Goal: Task Accomplishment & Management: Use online tool/utility

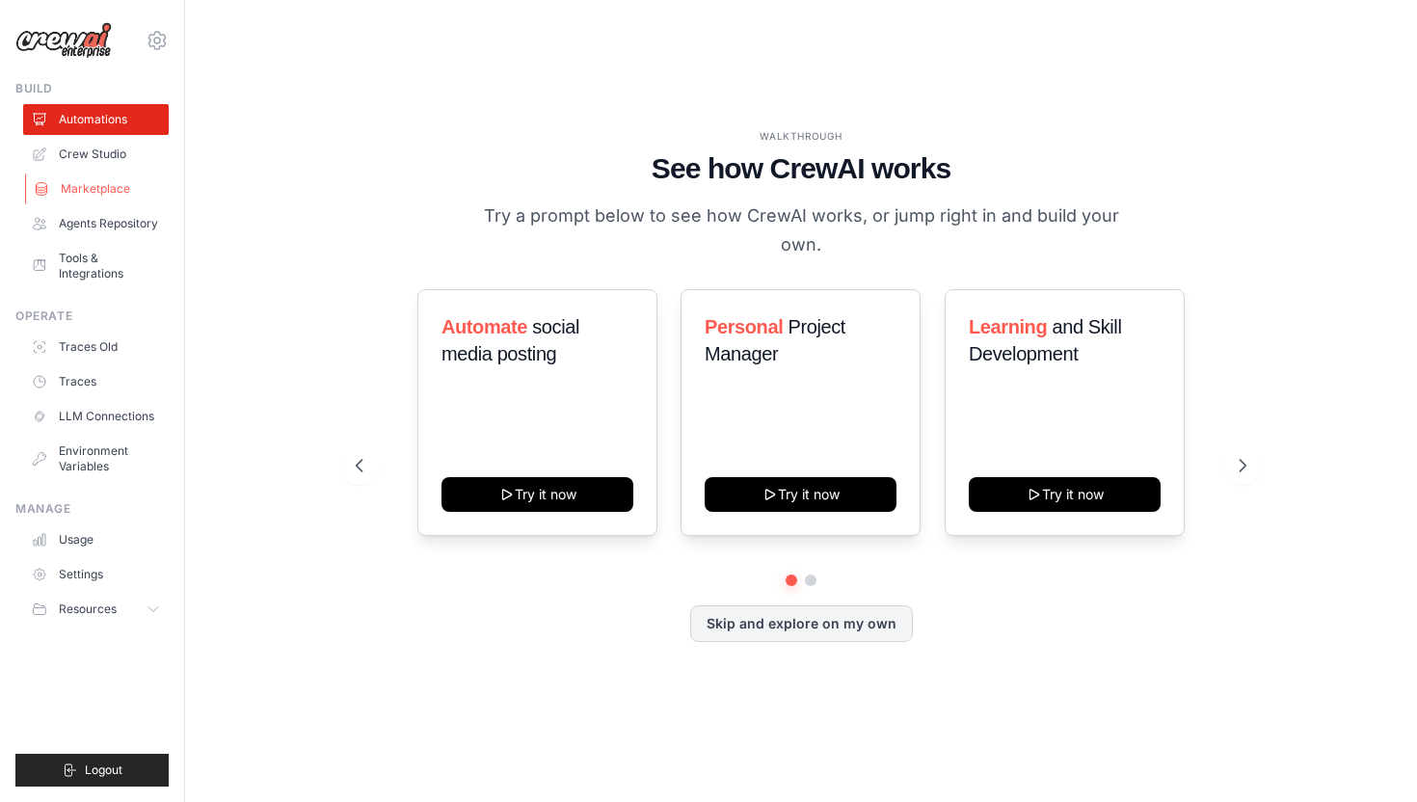
click at [132, 190] on link "Marketplace" at bounding box center [98, 189] width 146 height 31
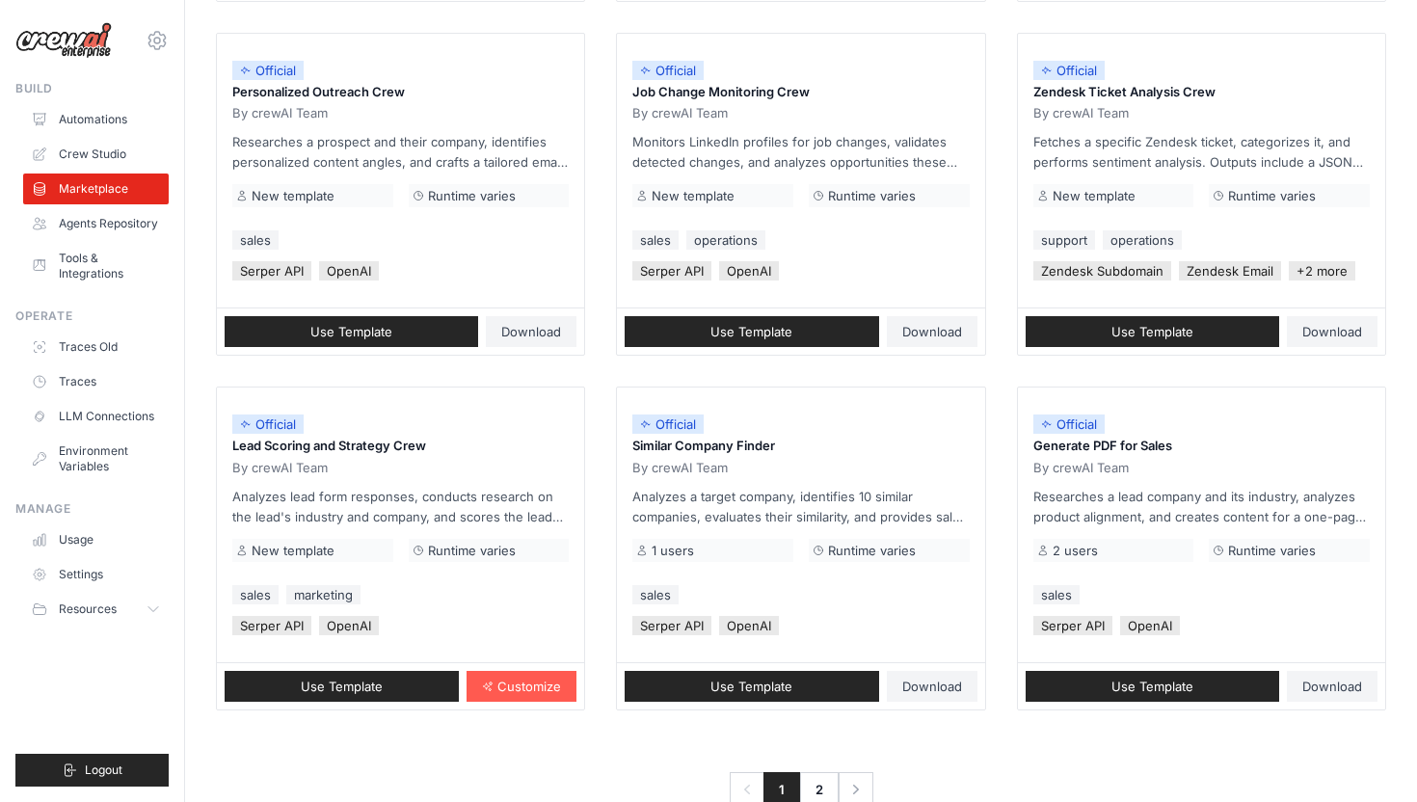
scroll to position [947, 0]
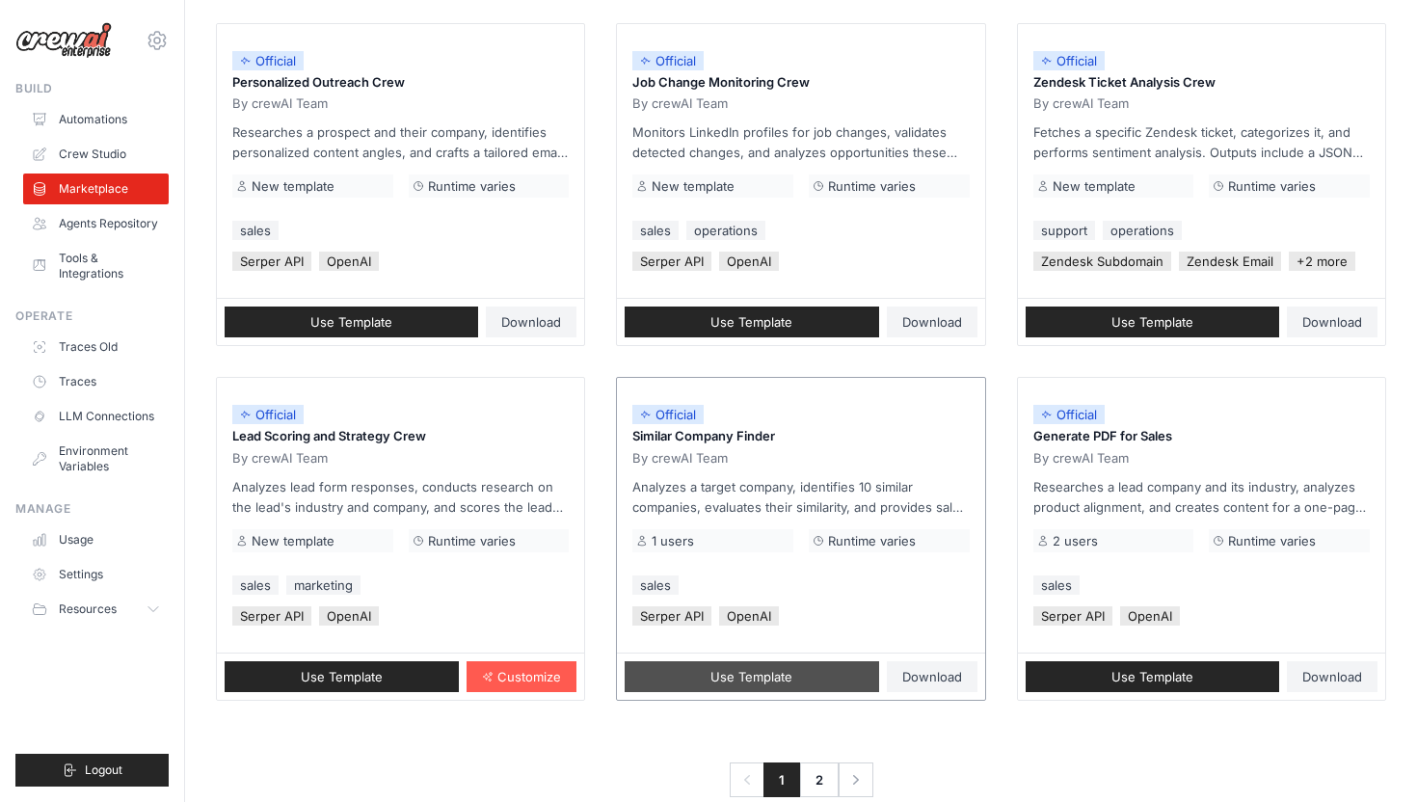
click at [786, 678] on span "Use Template" at bounding box center [752, 676] width 82 height 15
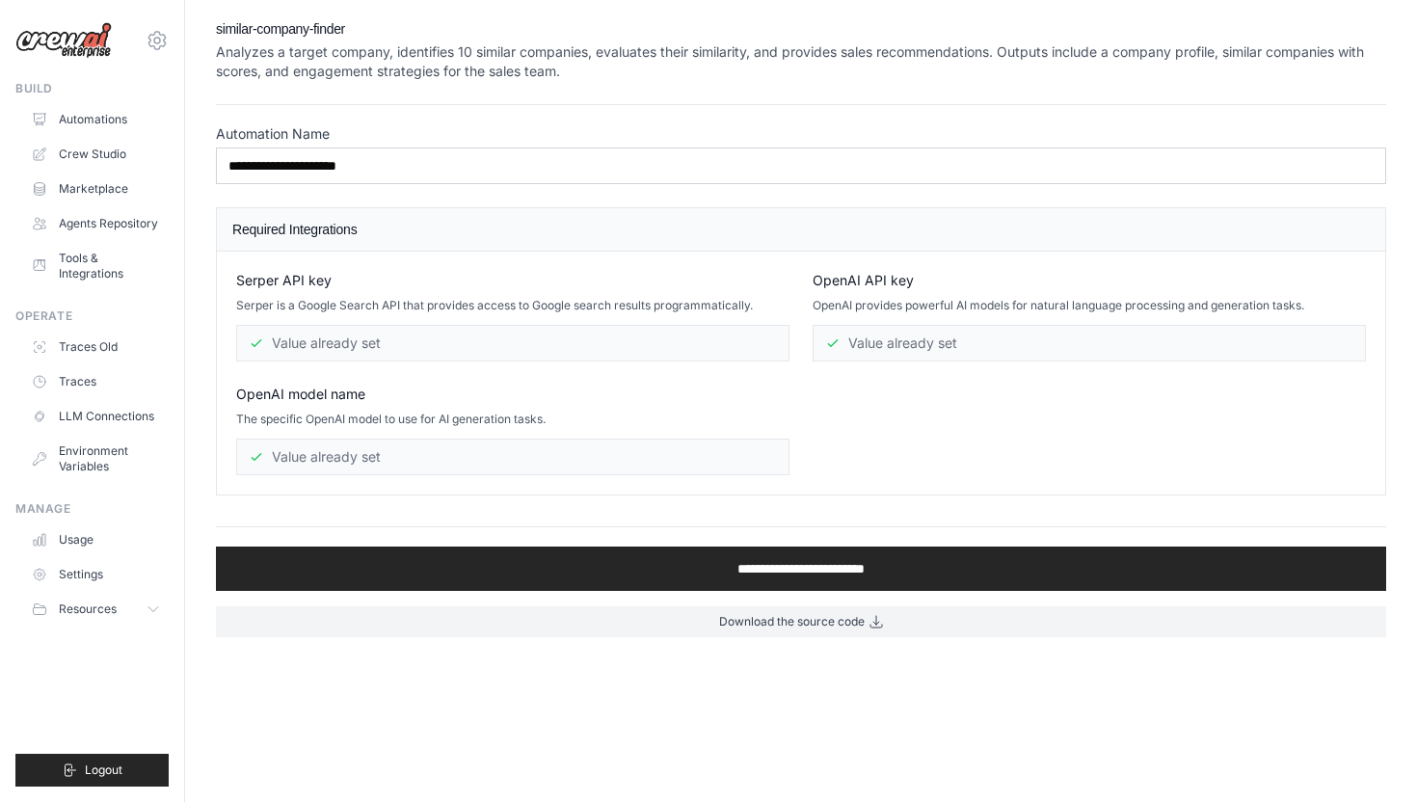
click at [389, 348] on div "Value already set" at bounding box center [512, 343] width 553 height 37
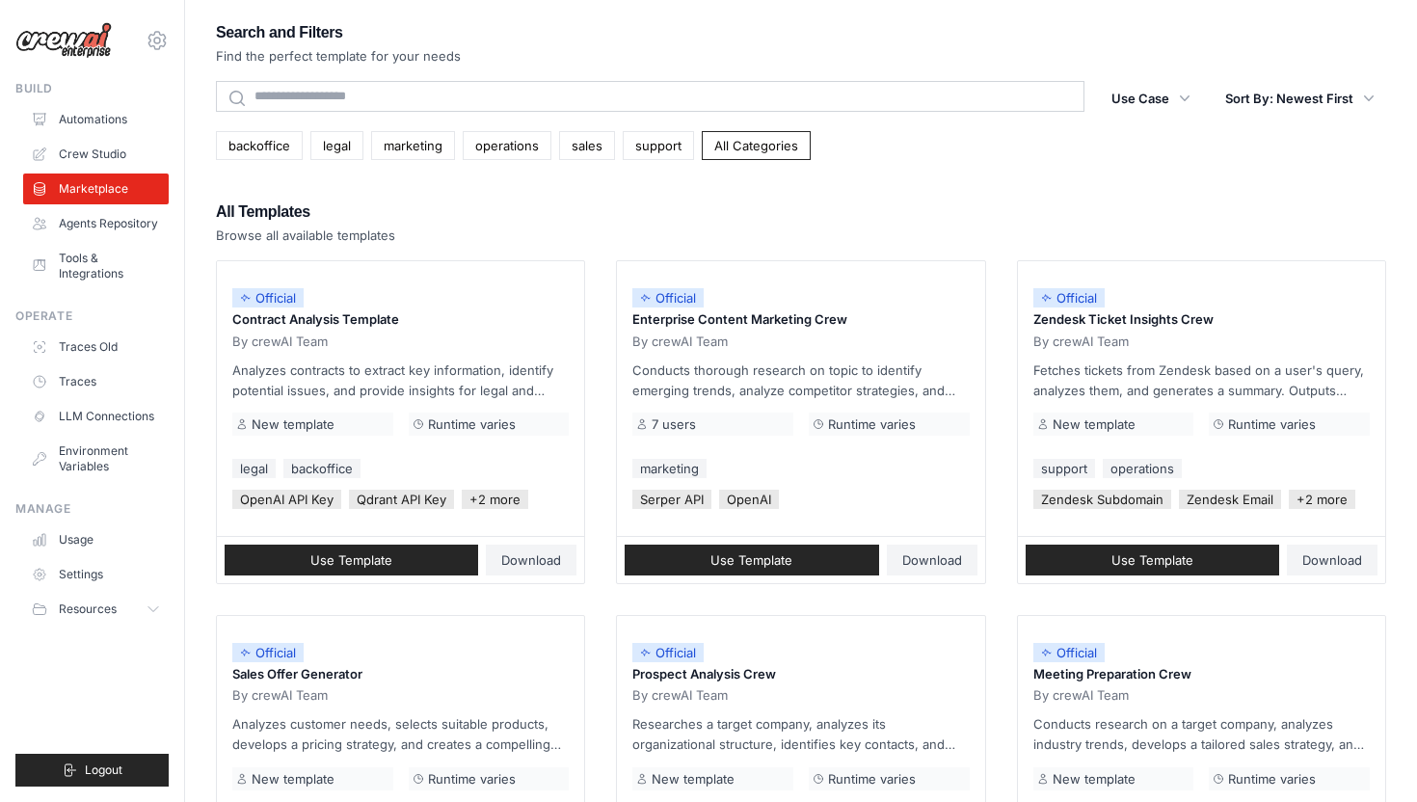
scroll to position [947, 0]
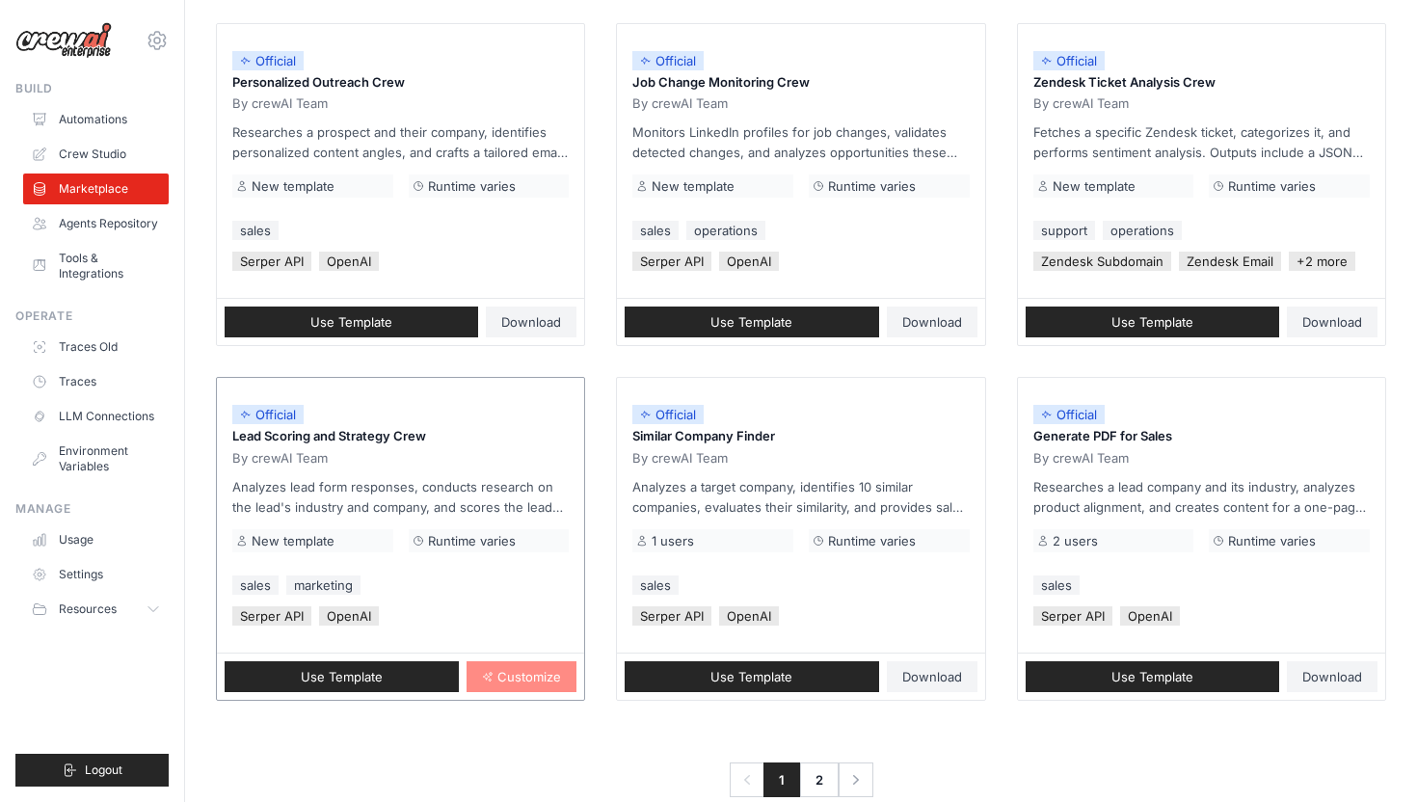
click at [561, 675] on link "Customize" at bounding box center [522, 676] width 110 height 31
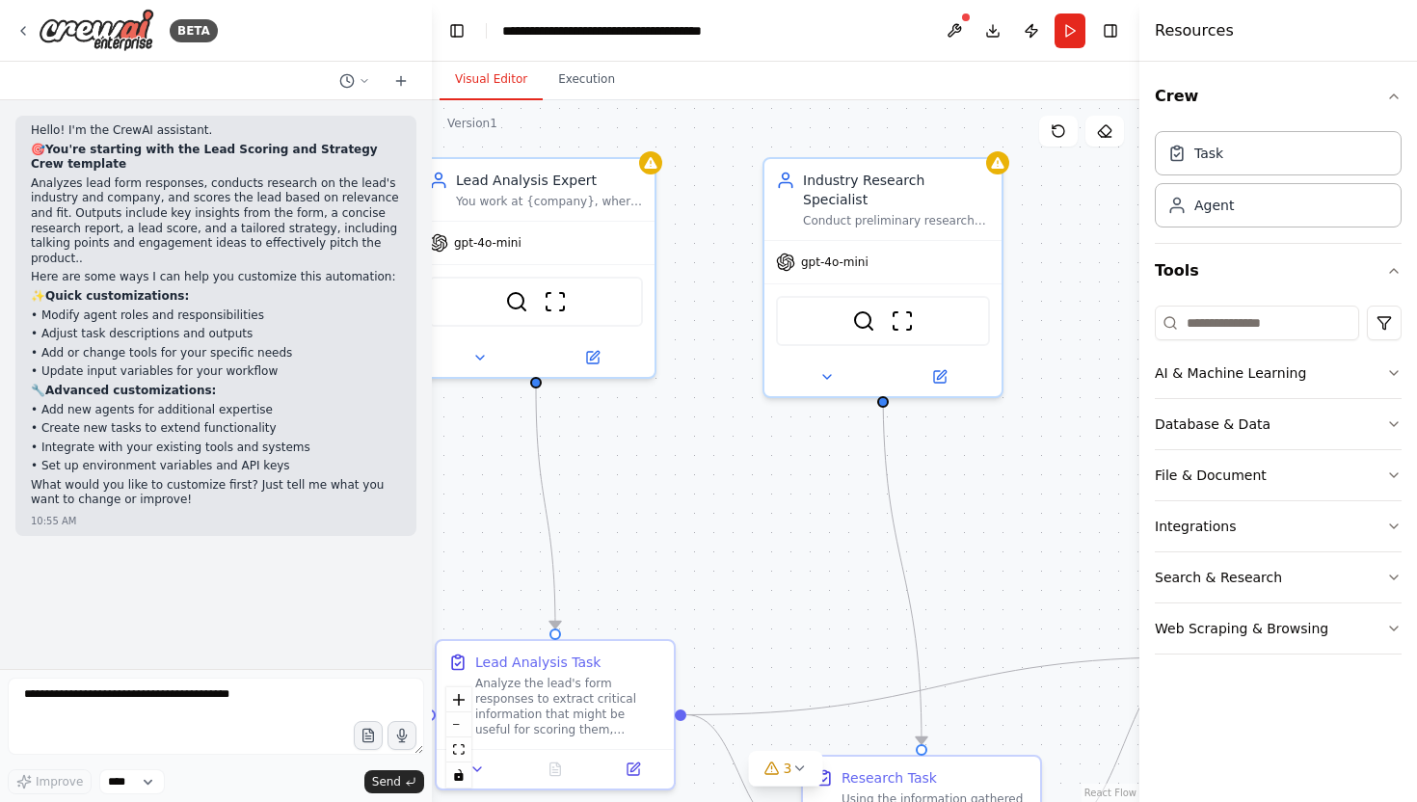
drag, startPoint x: 683, startPoint y: 519, endPoint x: 726, endPoint y: 509, distance: 44.4
click at [701, 511] on div ".deletable-edge-delete-btn { width: 20px; height: 20px; border: 0px solid #ffff…" at bounding box center [786, 451] width 708 height 702
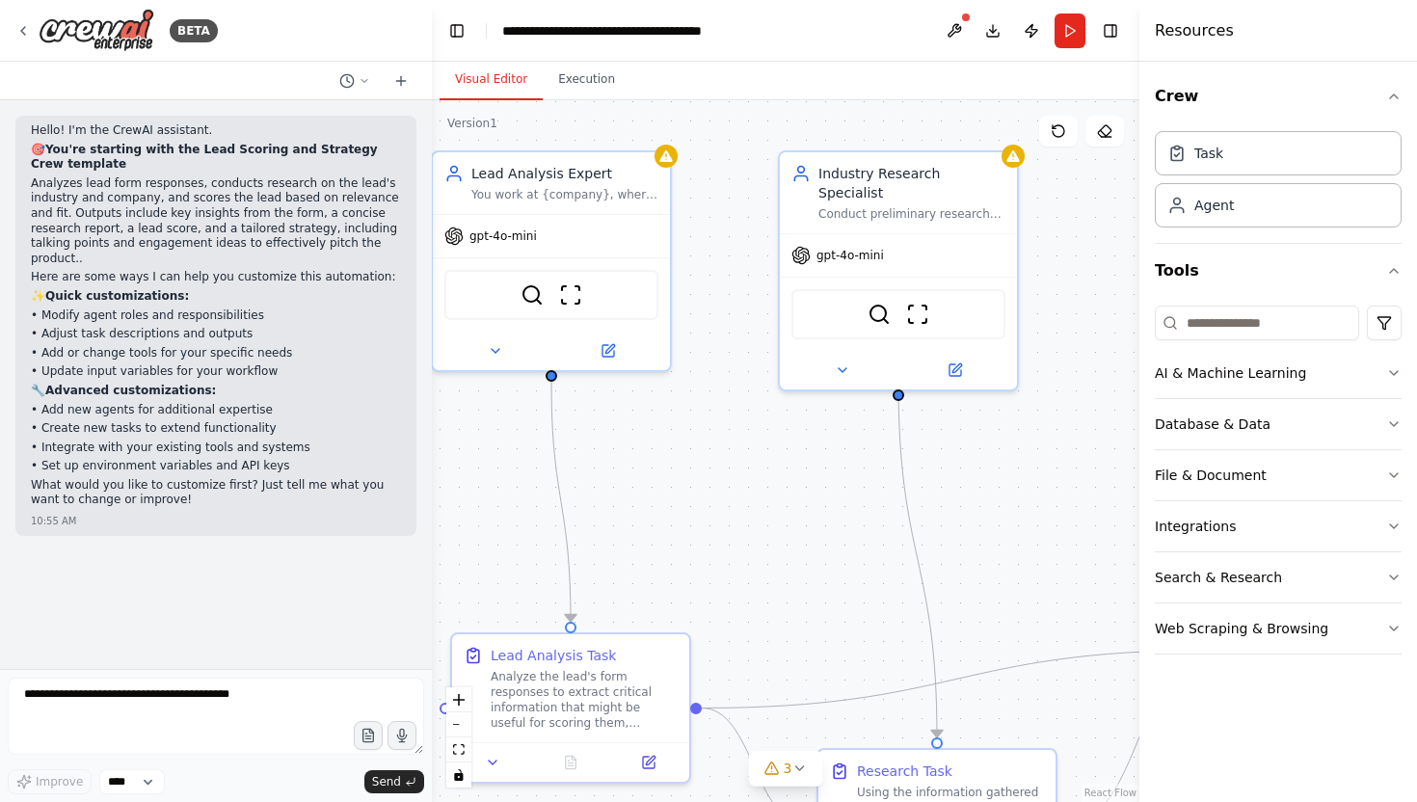
click at [733, 509] on div ".deletable-edge-delete-btn { width: 20px; height: 20px; border: 0px solid #ffff…" at bounding box center [786, 451] width 708 height 702
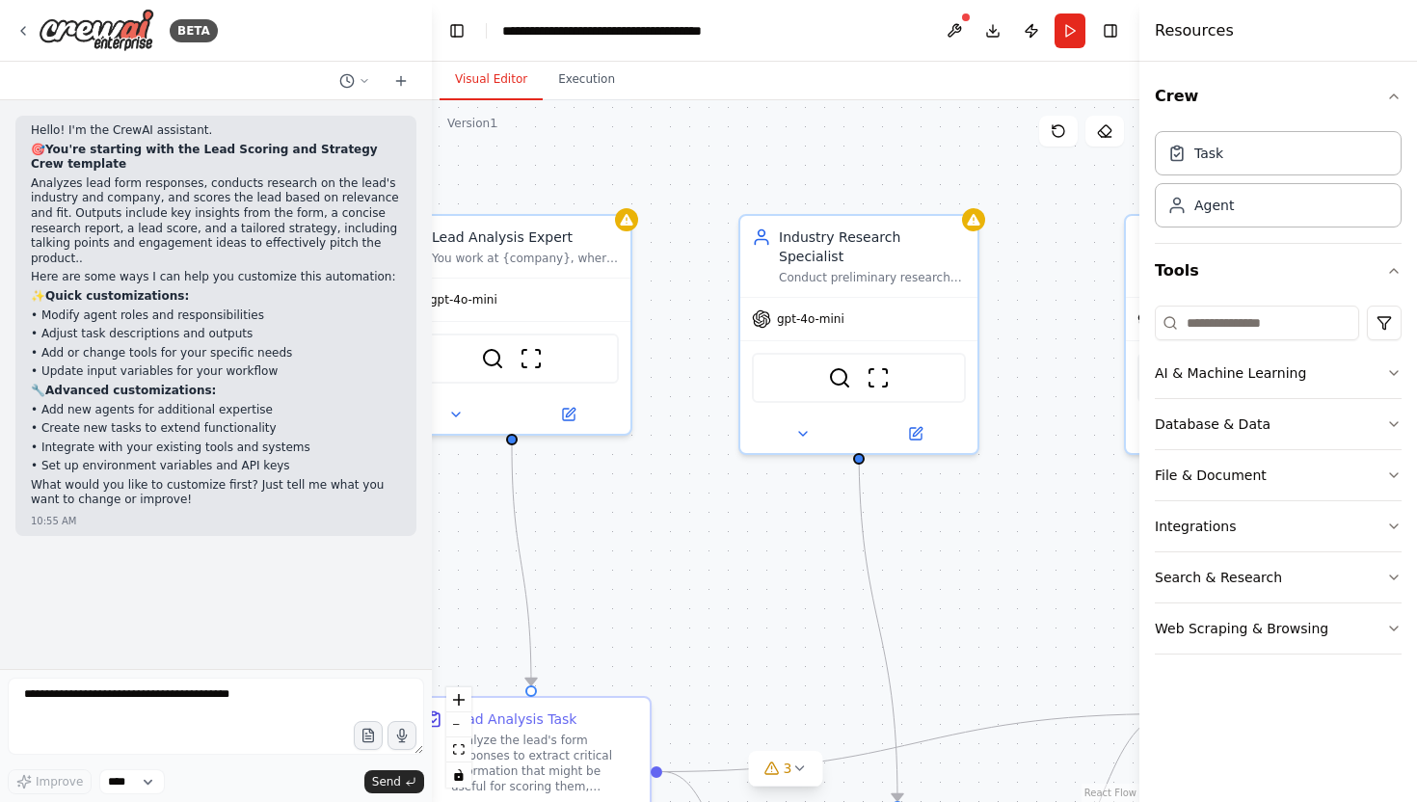
drag, startPoint x: 733, startPoint y: 509, endPoint x: 693, endPoint y: 574, distance: 75.7
click at [693, 574] on div ".deletable-edge-delete-btn { width: 20px; height: 20px; border: 0px solid #ffff…" at bounding box center [786, 451] width 708 height 702
click at [1387, 375] on icon "button" at bounding box center [1393, 372] width 15 height 15
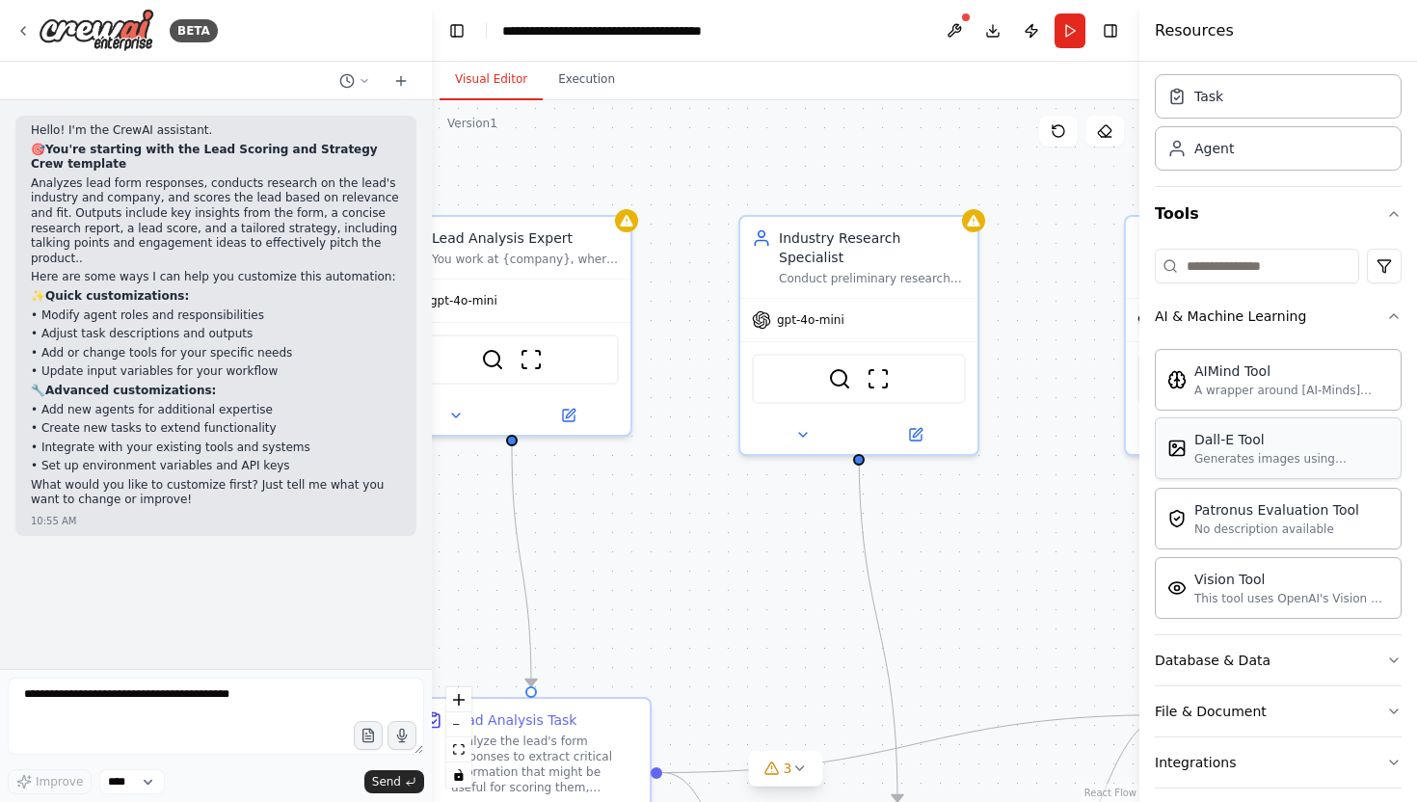
scroll to position [61, 0]
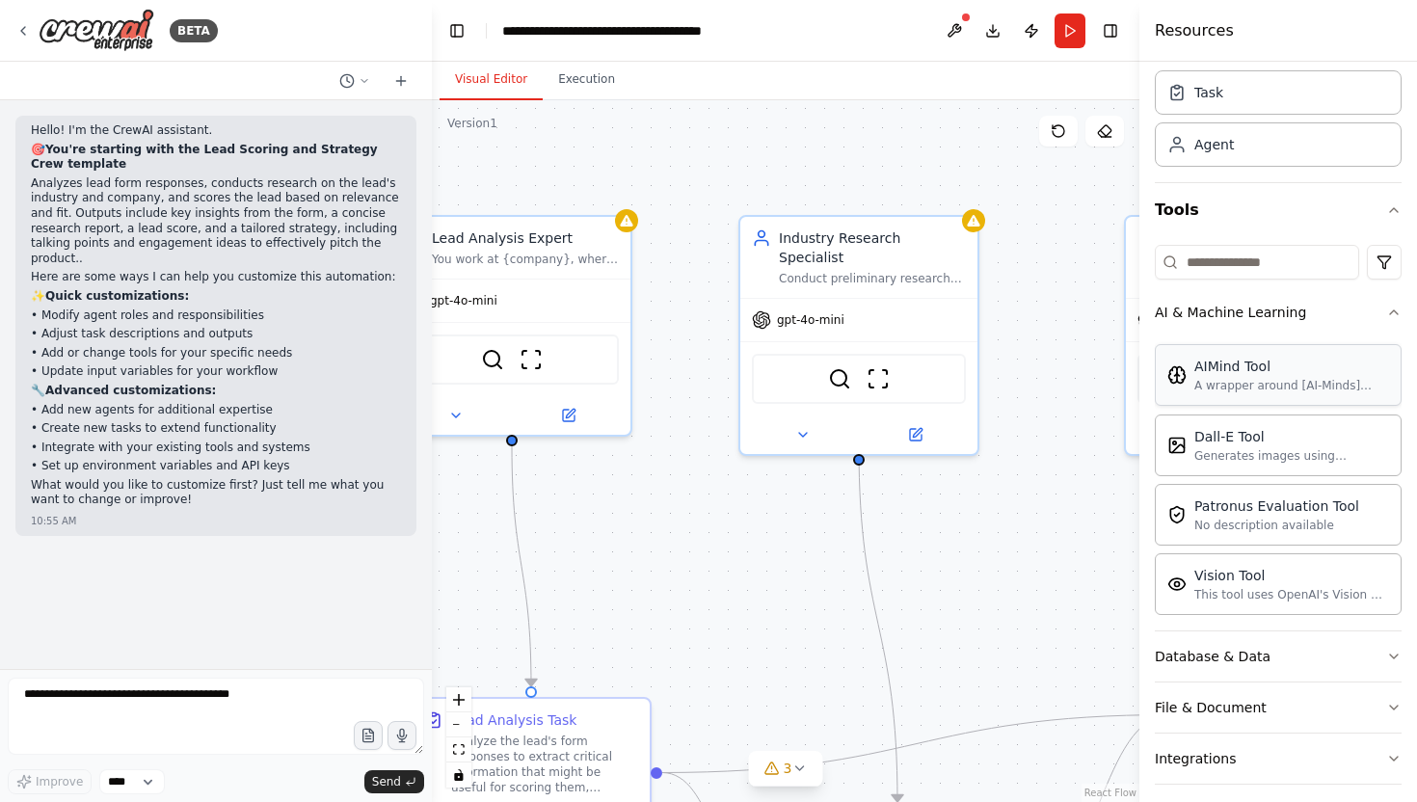
click at [1271, 390] on div "A wrapper around [AI-Minds](https://mindsdb.com/minds). Useful for when you nee…" at bounding box center [1291, 385] width 195 height 15
click at [1258, 457] on div "Generates images using OpenAI's Dall-E model." at bounding box center [1291, 454] width 195 height 15
click at [1257, 528] on div "No description available" at bounding box center [1276, 524] width 165 height 15
click at [1373, 310] on button "AI & Machine Learning" at bounding box center [1278, 312] width 247 height 50
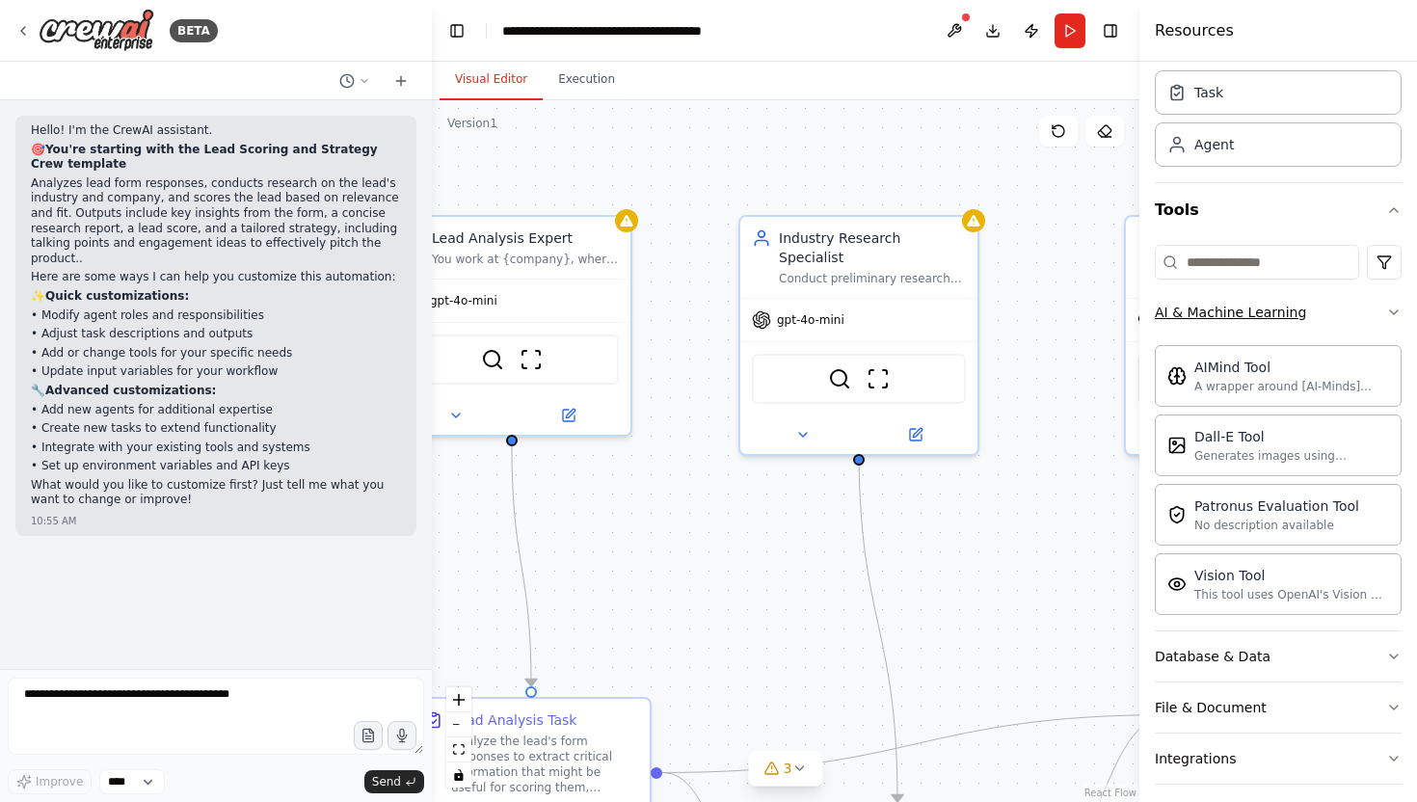
scroll to position [0, 0]
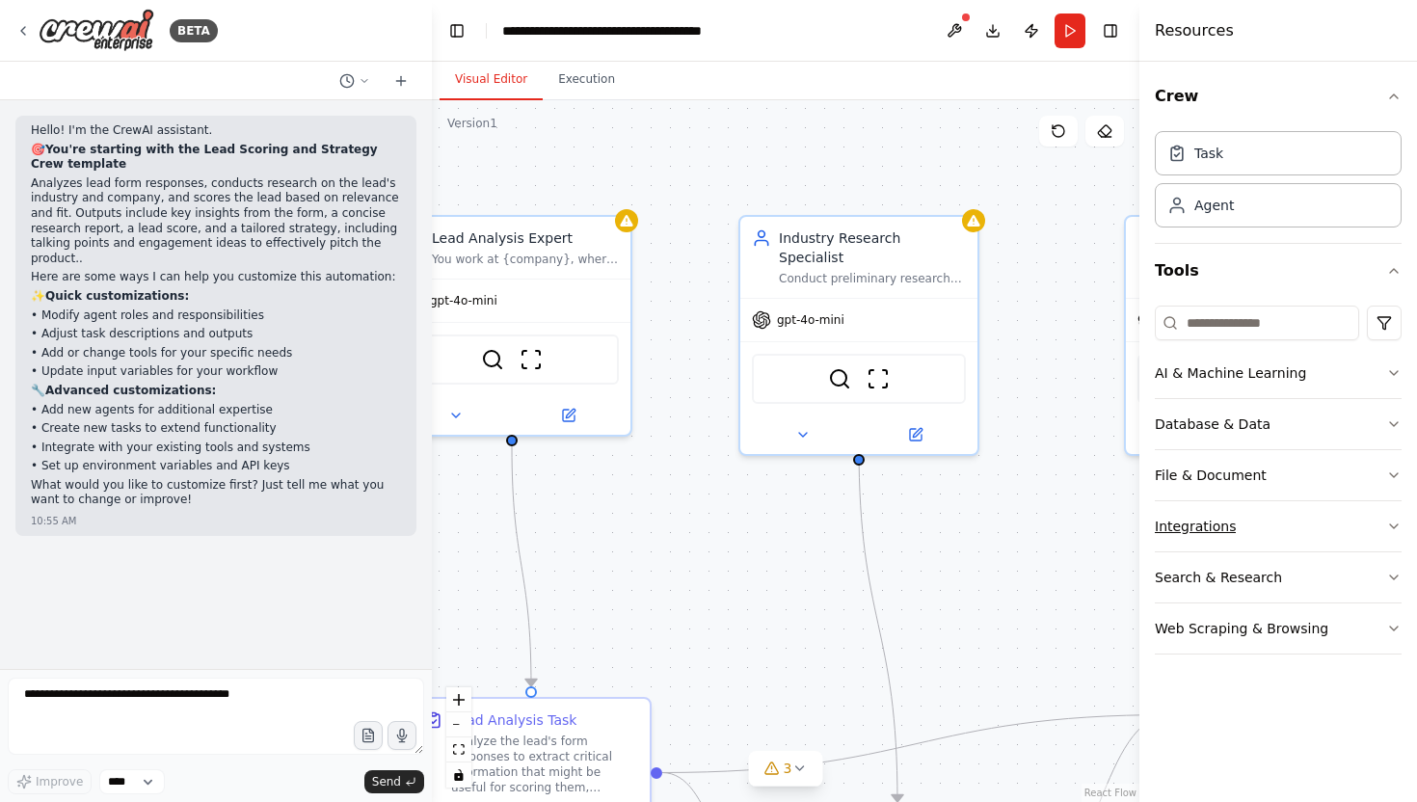
click at [1237, 532] on button "Integrations" at bounding box center [1278, 526] width 247 height 50
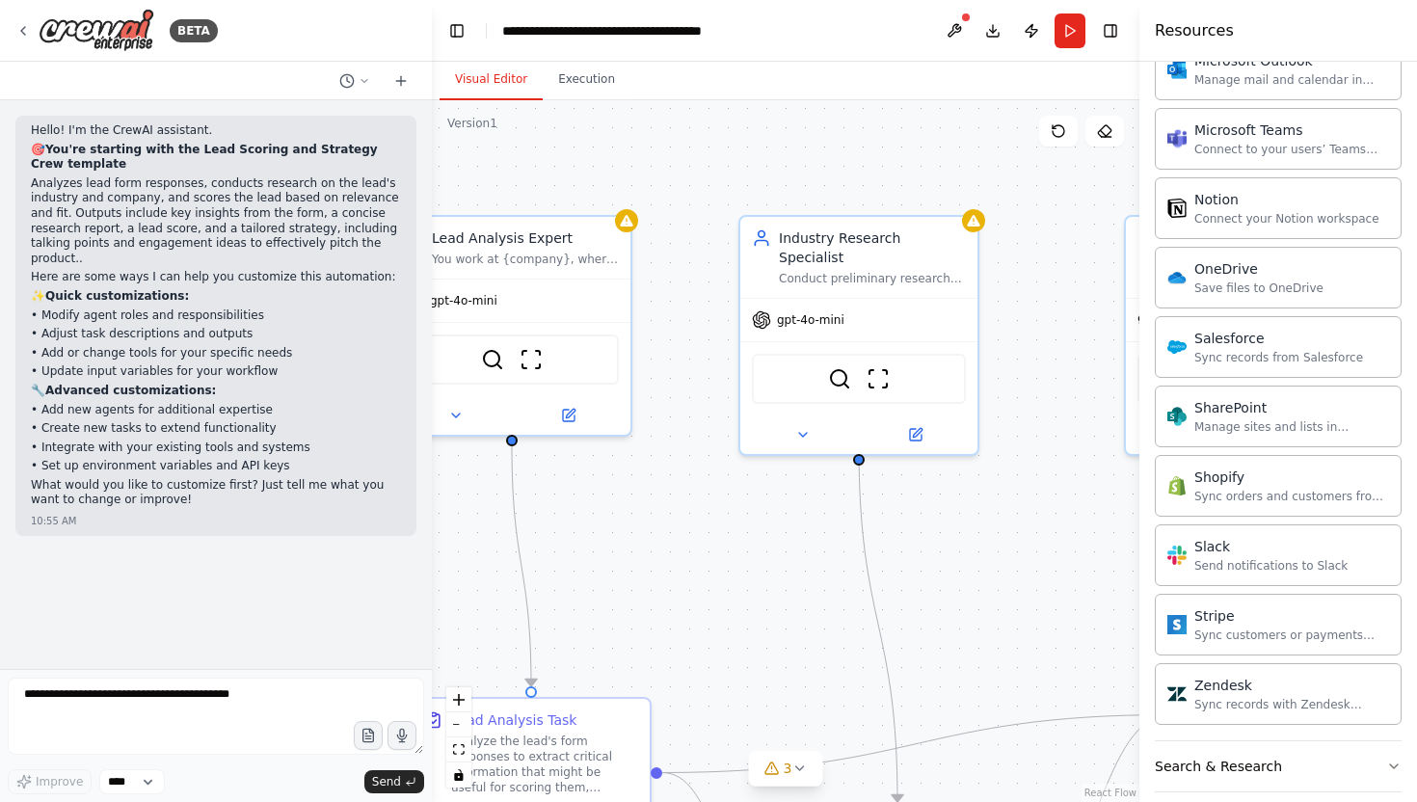
scroll to position [1426, 0]
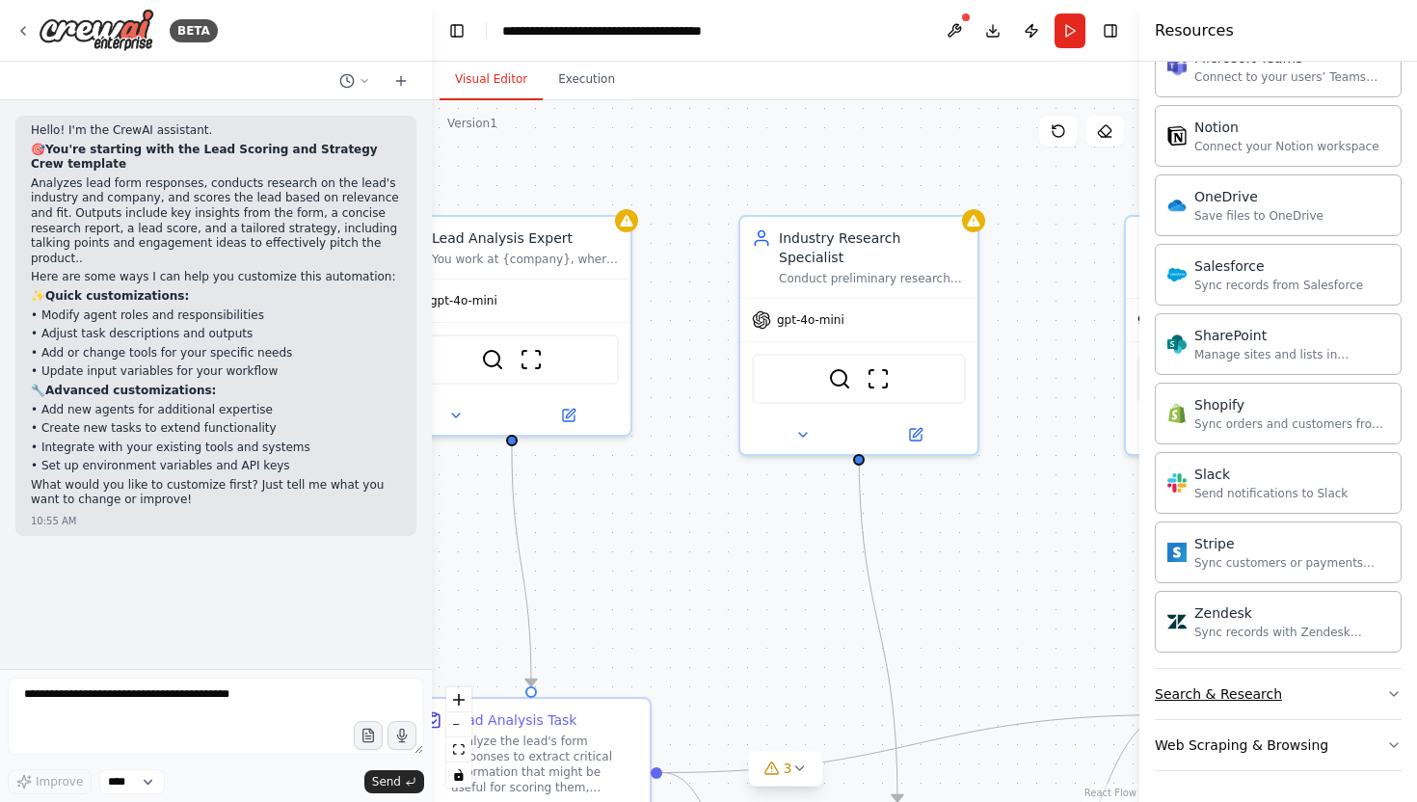
click at [1271, 686] on div "Search & Research" at bounding box center [1218, 693] width 127 height 19
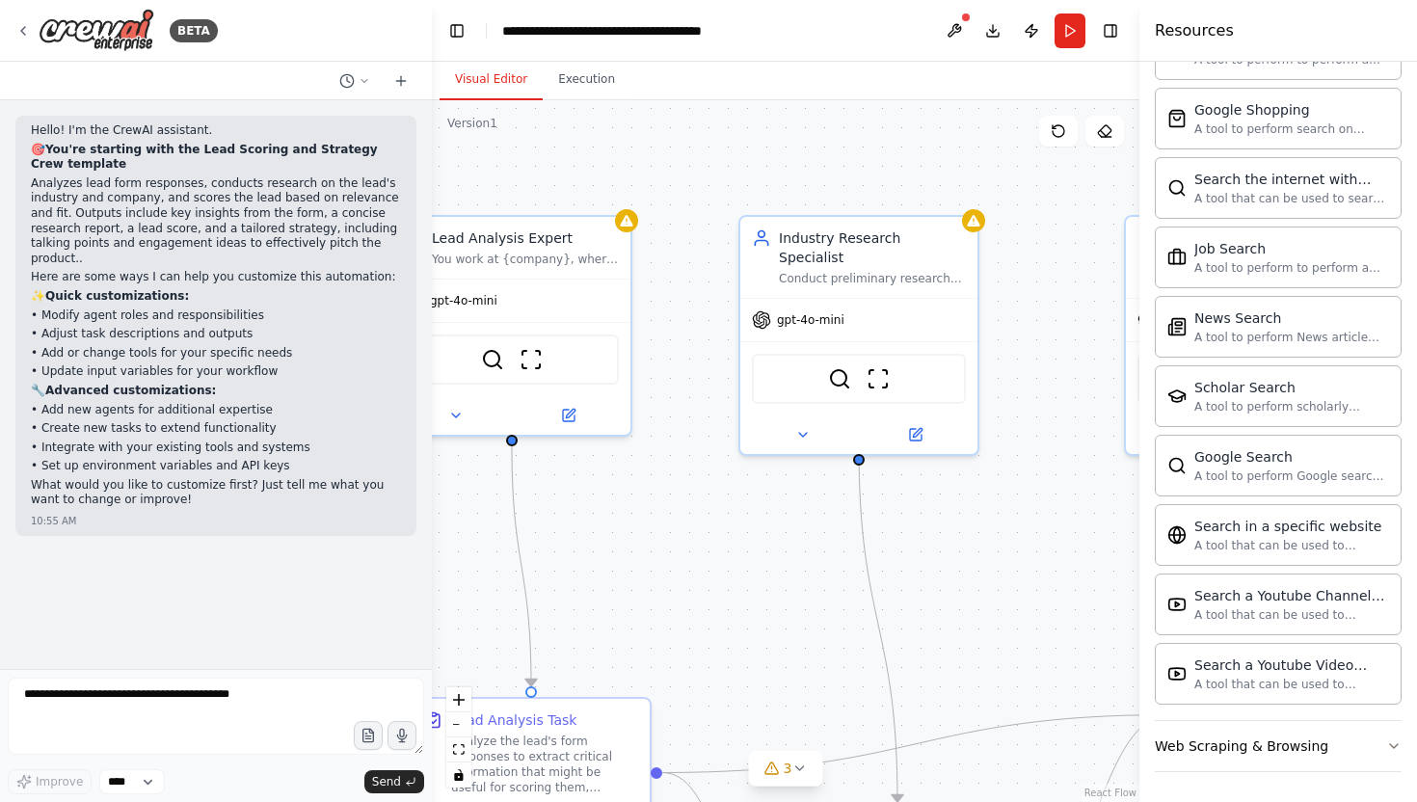
scroll to position [2413, 0]
click at [1348, 742] on button "Web Scraping & Browsing" at bounding box center [1278, 745] width 247 height 50
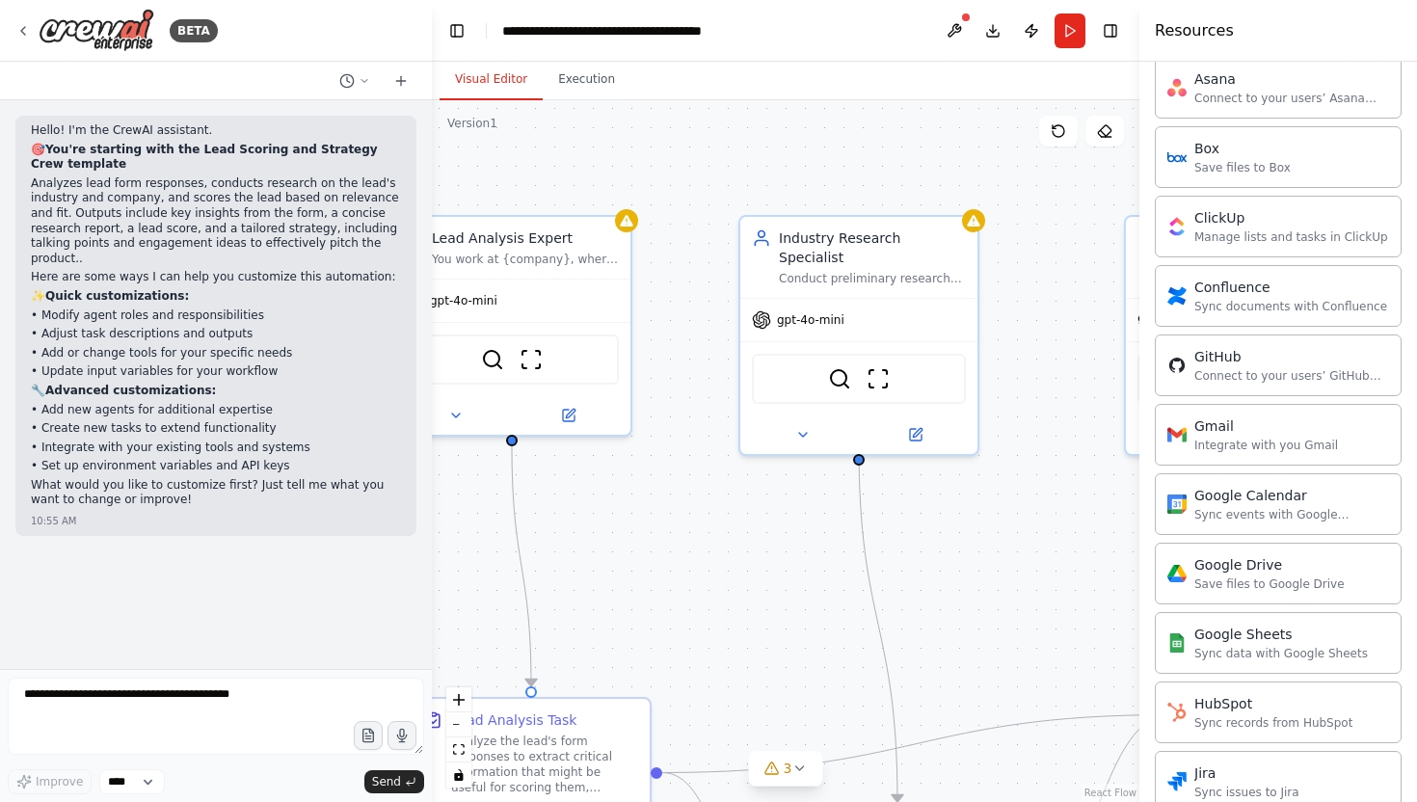
scroll to position [0, 0]
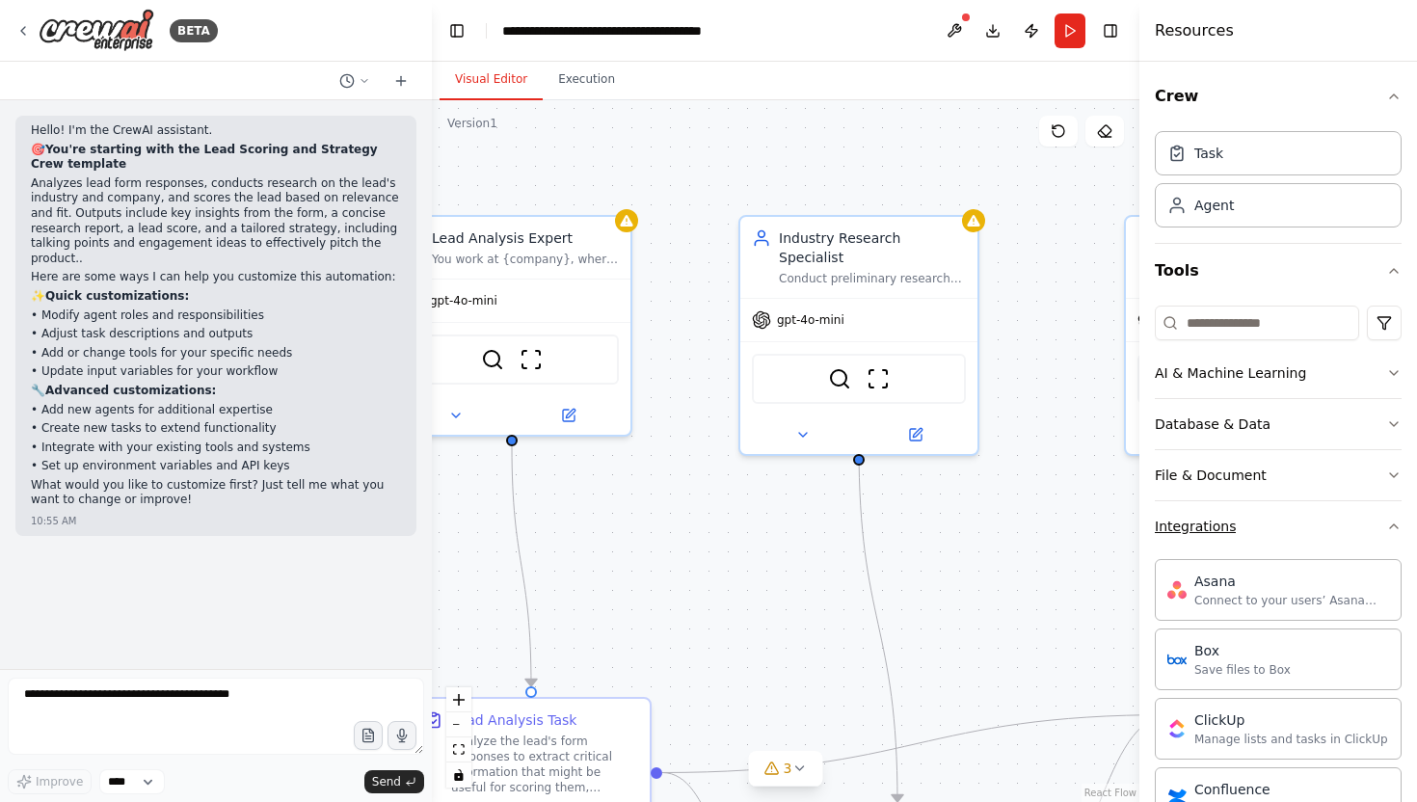
click at [1394, 524] on icon "button" at bounding box center [1394, 526] width 8 height 4
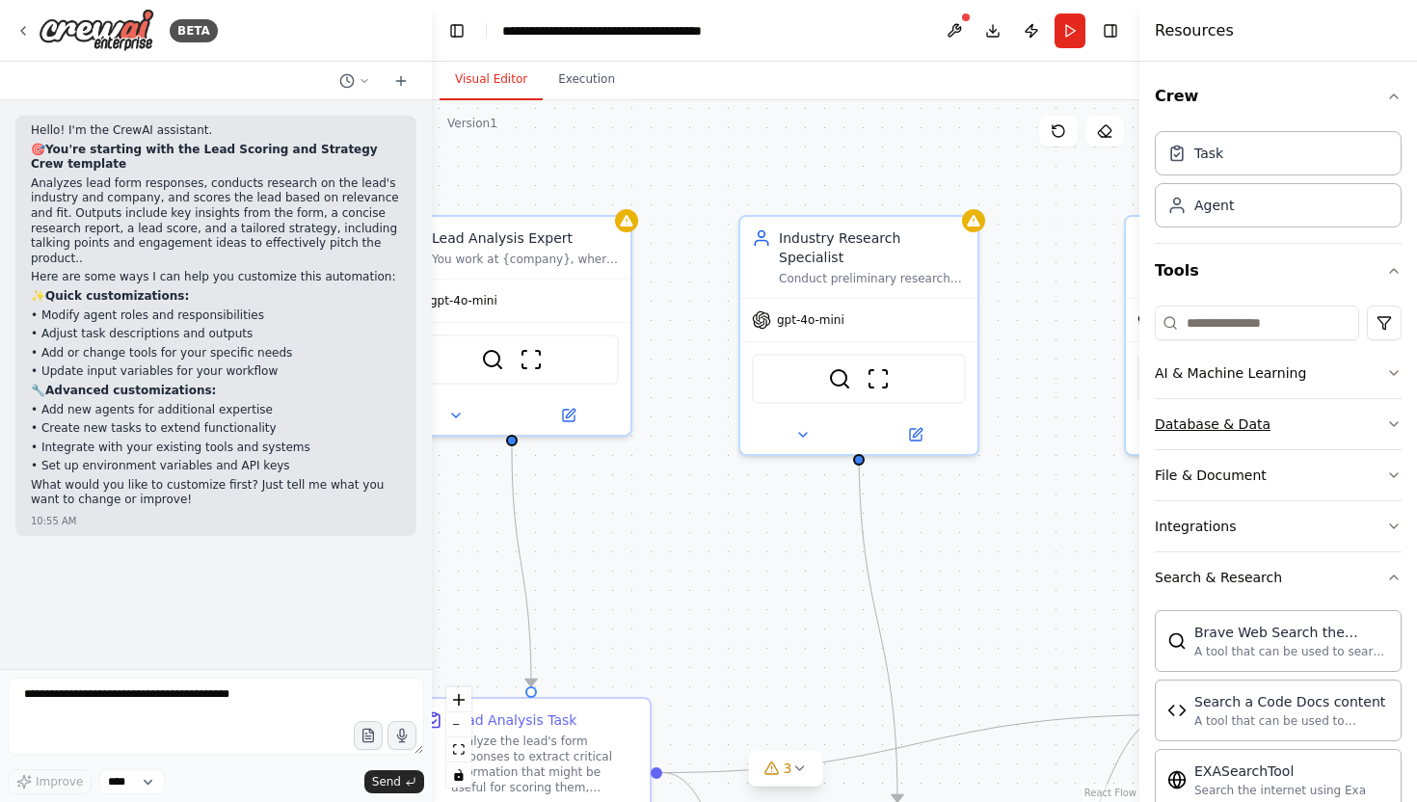
click at [1387, 424] on icon "button" at bounding box center [1393, 423] width 15 height 15
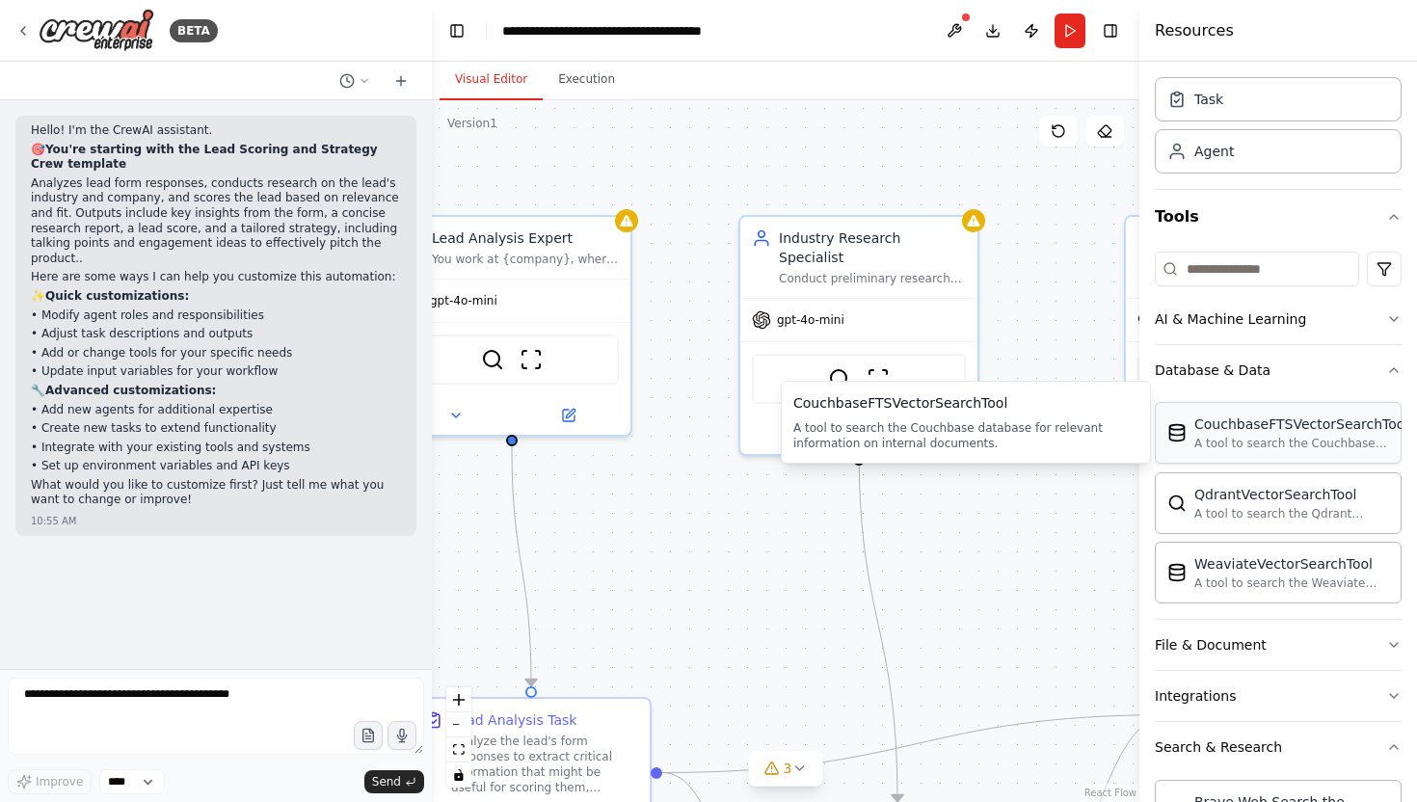
scroll to position [71, 0]
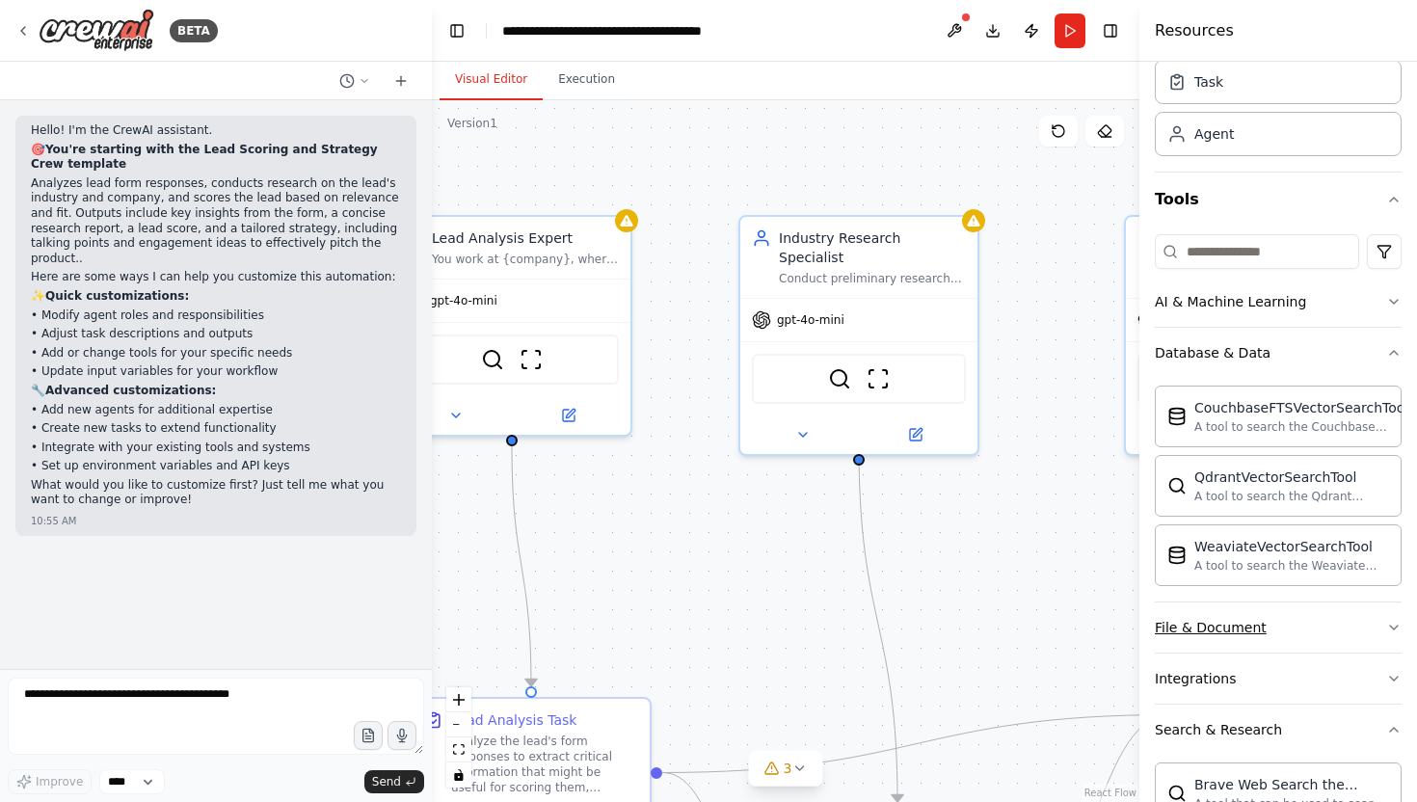
click at [1283, 628] on button "File & Document" at bounding box center [1278, 628] width 247 height 50
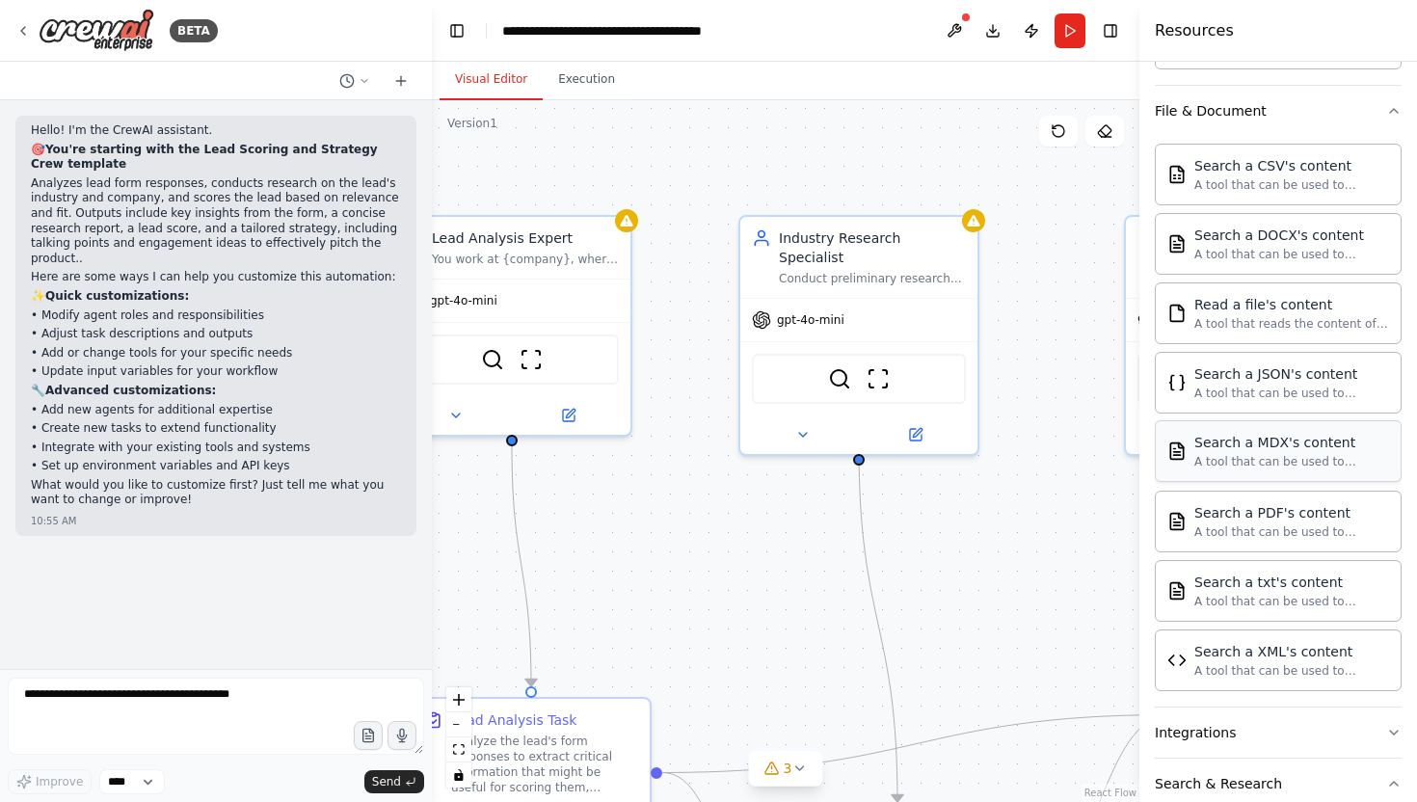
scroll to position [584, 0]
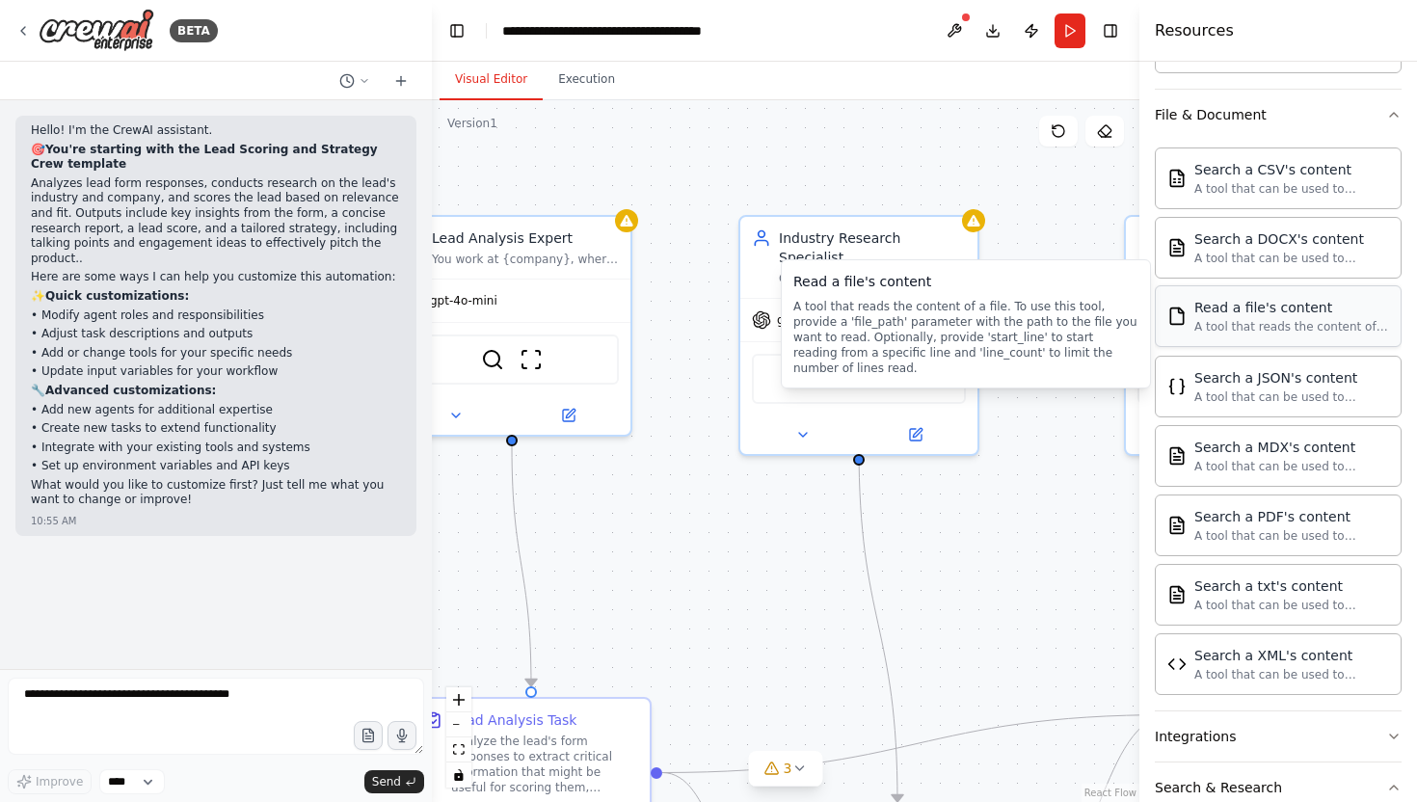
click at [1264, 322] on div "A tool that reads the content of a file. To use this tool, provide a 'file_path…" at bounding box center [1291, 326] width 195 height 15
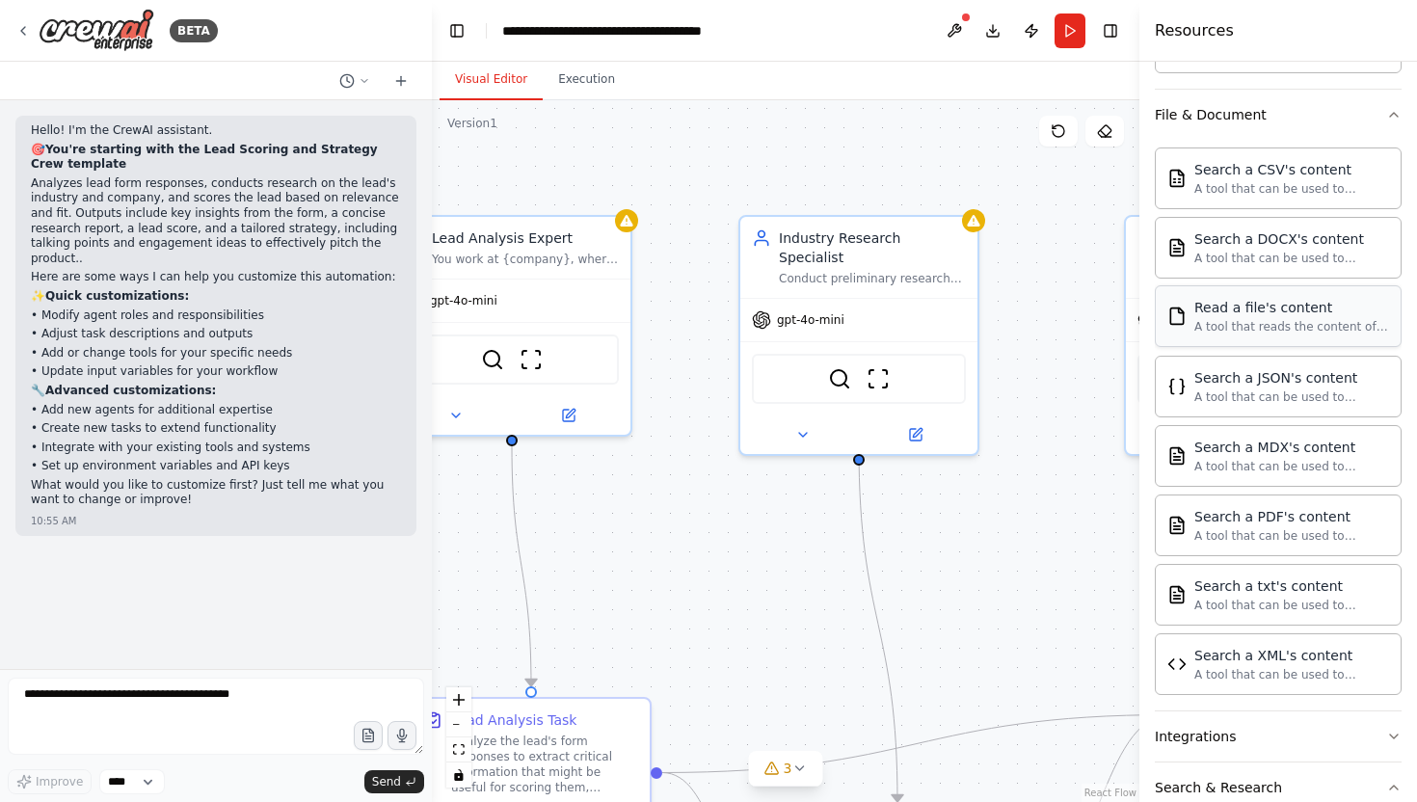
click at [1264, 322] on div "A tool that reads the content of a file. To use this tool, provide a 'file_path…" at bounding box center [1291, 326] width 195 height 15
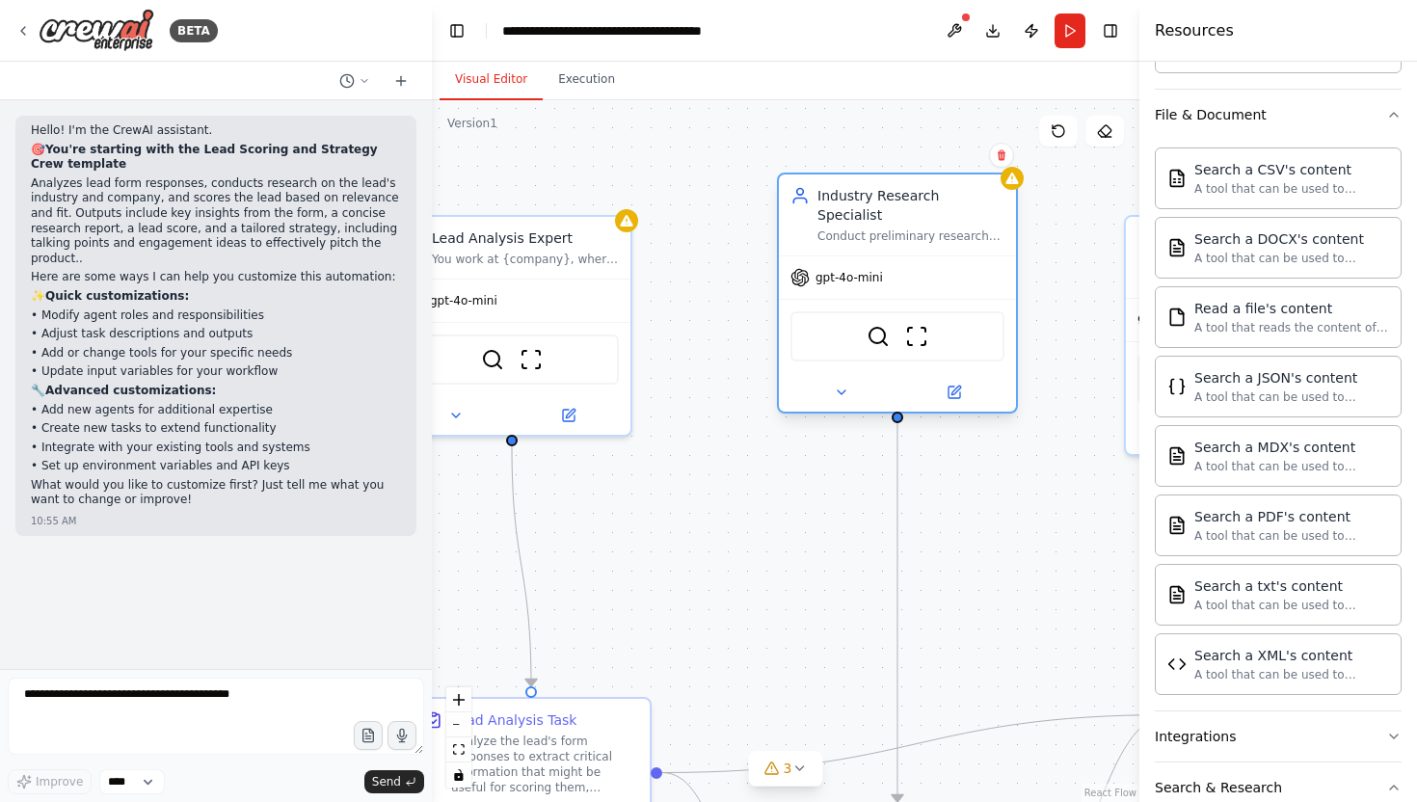
drag, startPoint x: 904, startPoint y: 291, endPoint x: 939, endPoint y: 249, distance: 54.8
click at [939, 256] on div "gpt-4o-mini" at bounding box center [897, 277] width 237 height 42
